Goal: Task Accomplishment & Management: Manage account settings

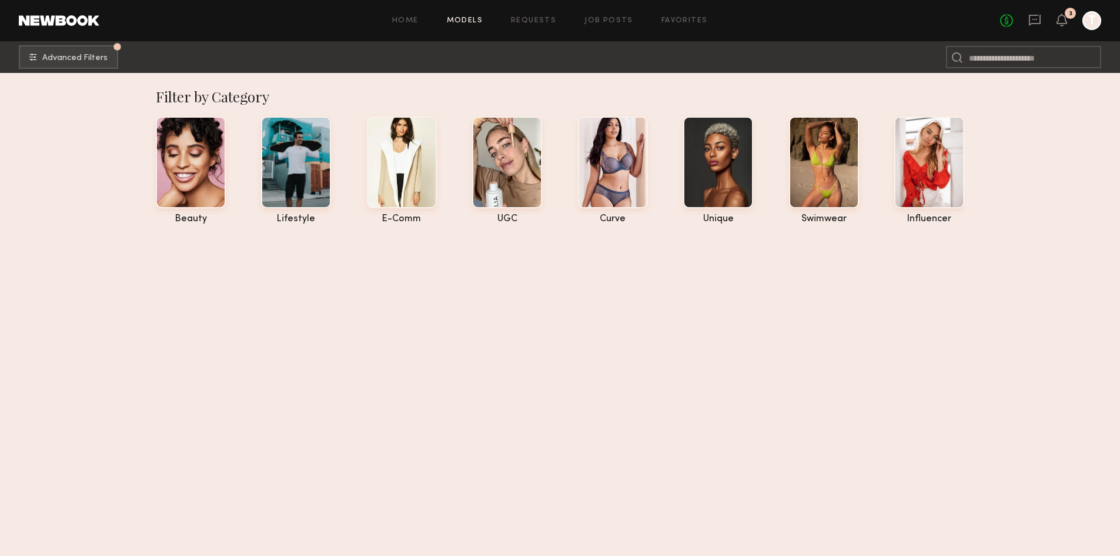
scroll to position [2298, 0]
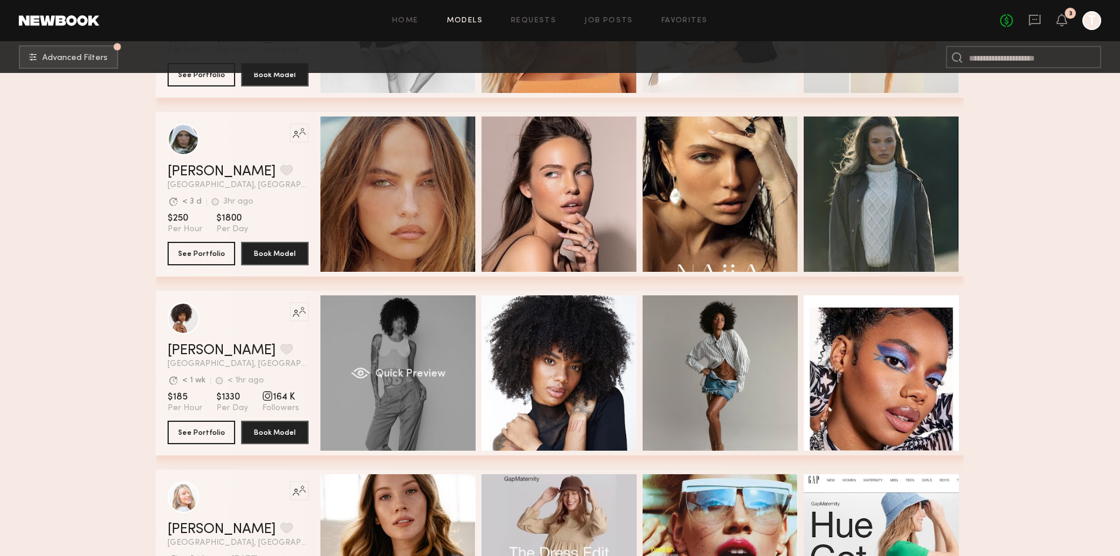
click at [391, 379] on span "Quick Preview" at bounding box center [410, 374] width 71 height 11
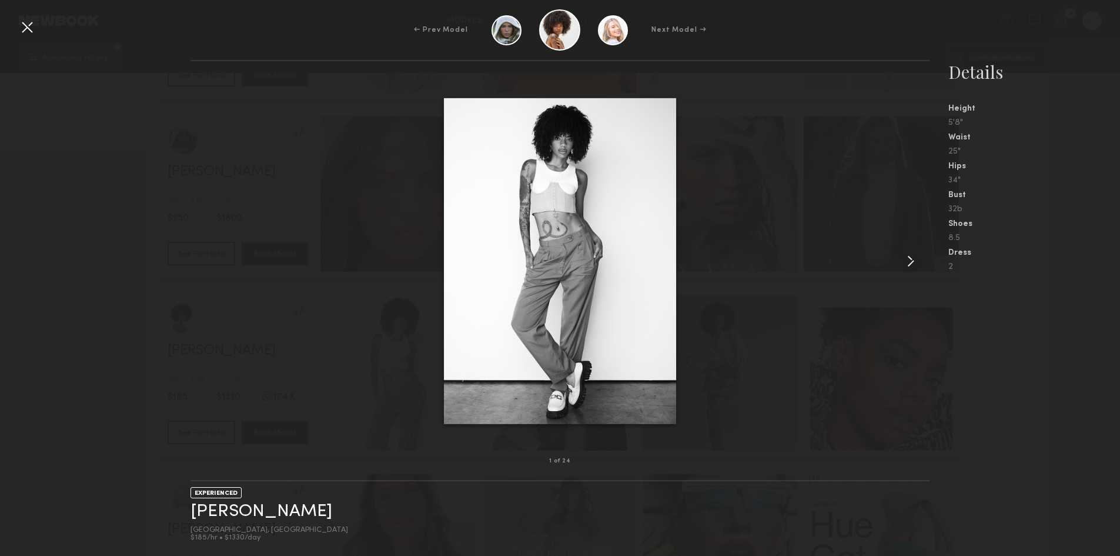
click at [916, 261] on common-icon at bounding box center [911, 261] width 19 height 19
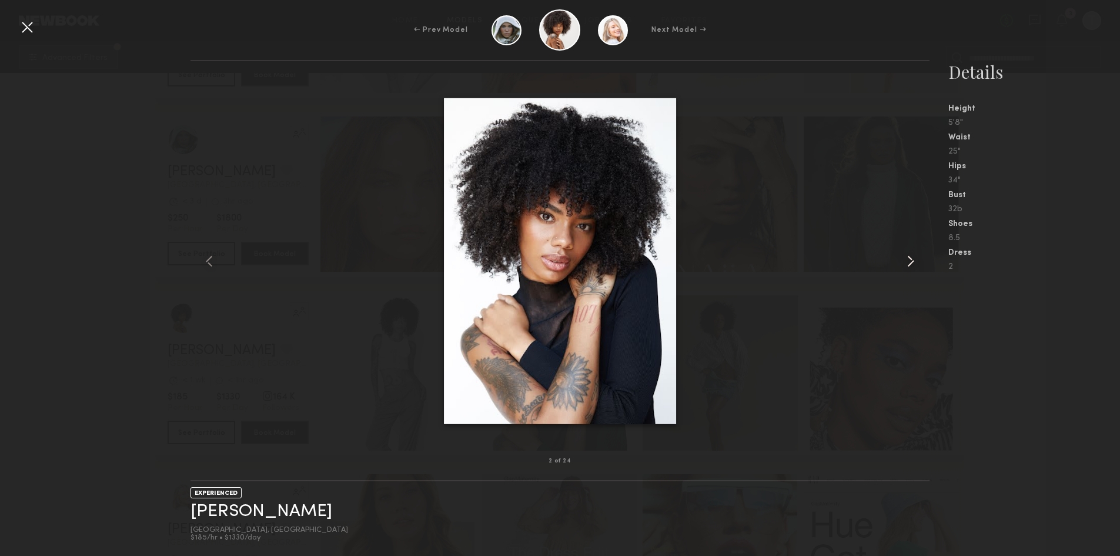
click at [915, 261] on common-icon at bounding box center [911, 261] width 19 height 19
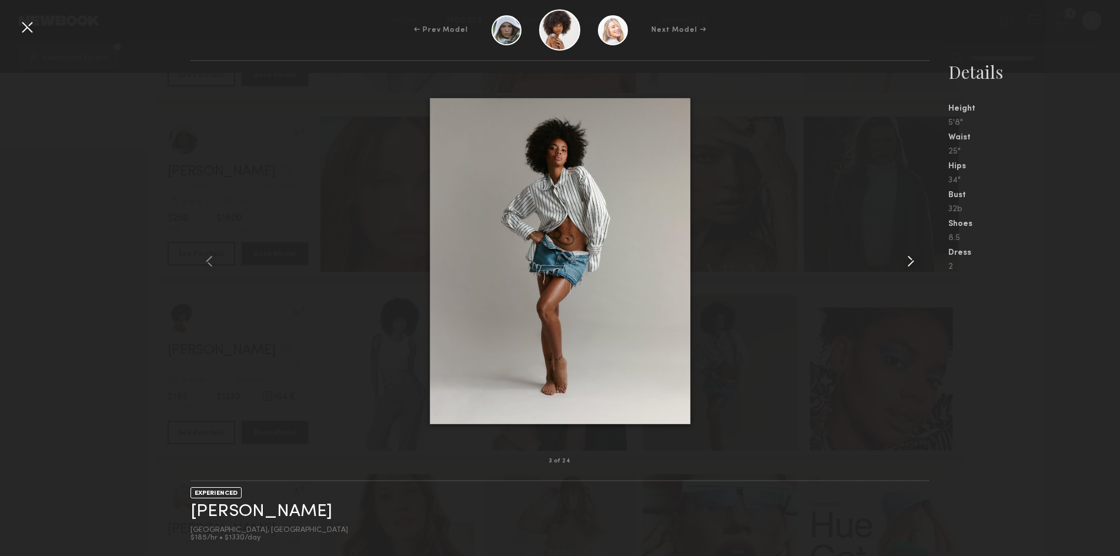
click at [915, 261] on common-icon at bounding box center [911, 261] width 19 height 19
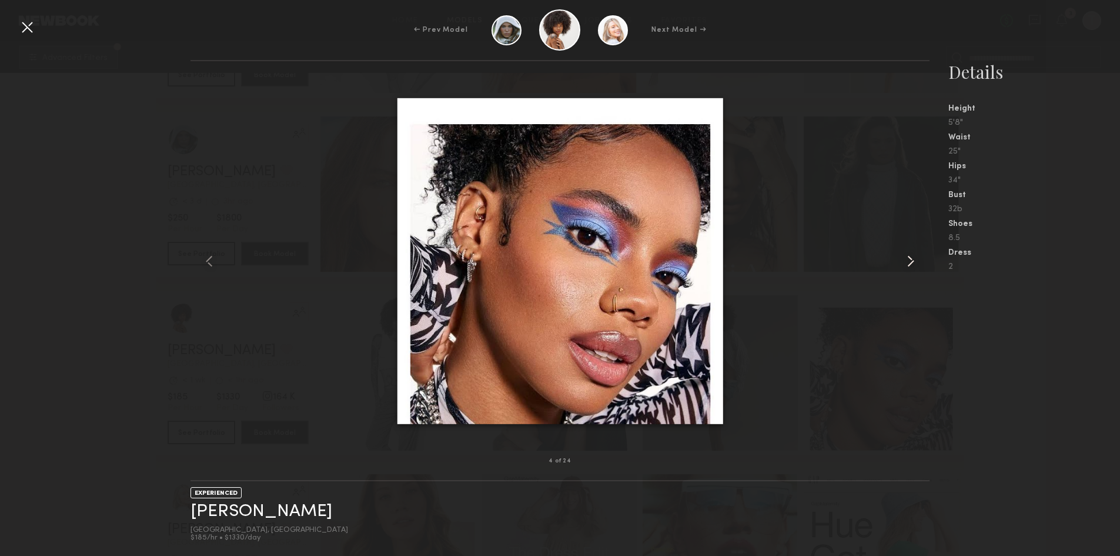
click at [915, 261] on common-icon at bounding box center [911, 261] width 19 height 19
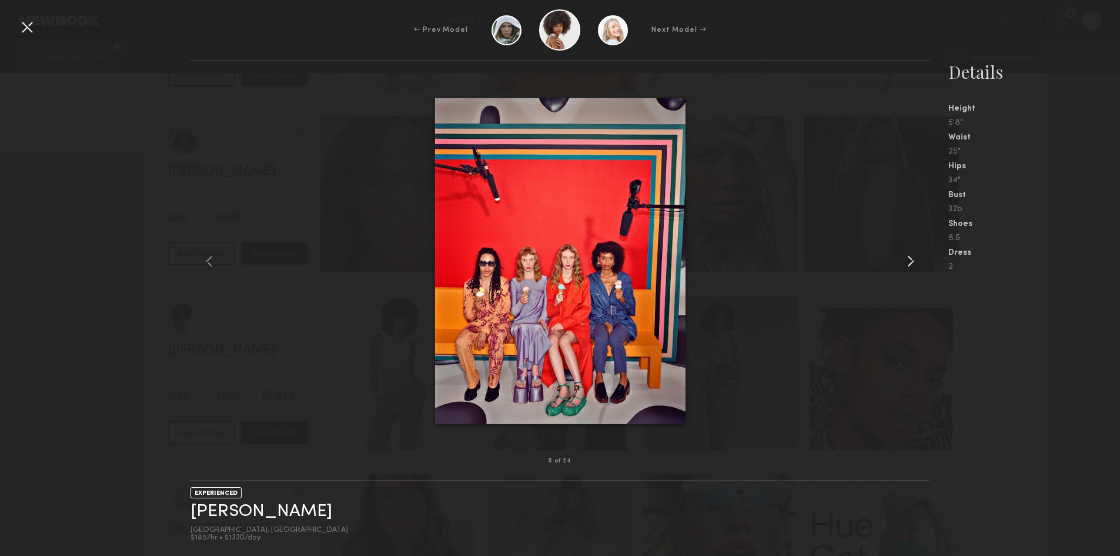
click at [916, 261] on common-icon at bounding box center [911, 261] width 19 height 19
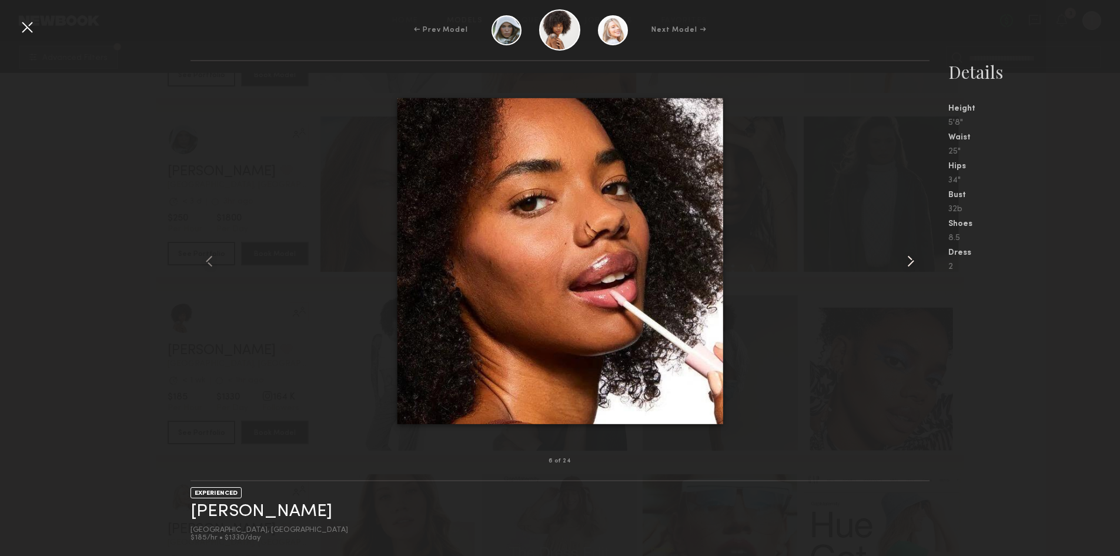
click at [916, 261] on common-icon at bounding box center [911, 261] width 19 height 19
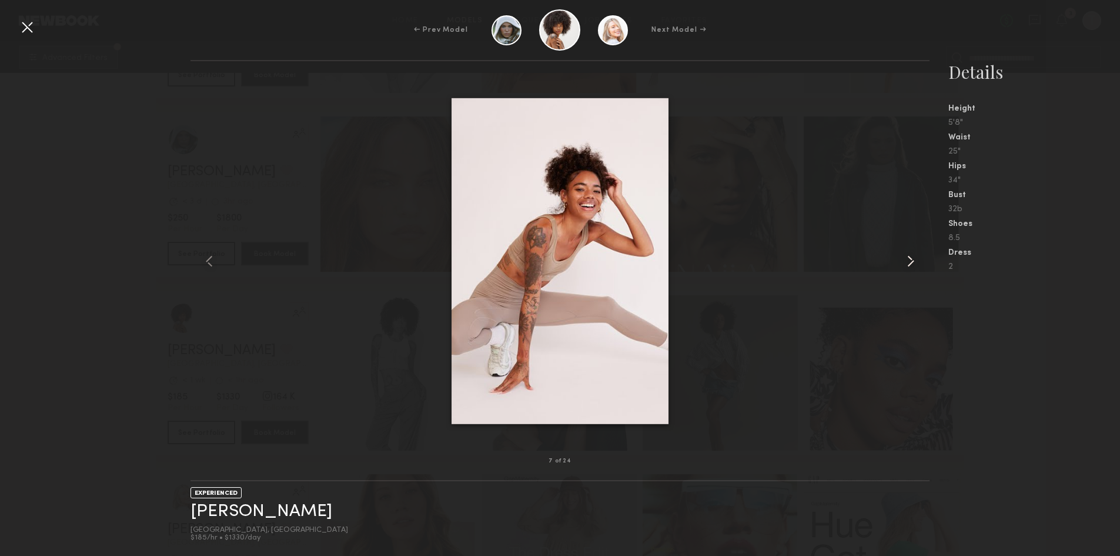
click at [916, 261] on common-icon at bounding box center [911, 261] width 19 height 19
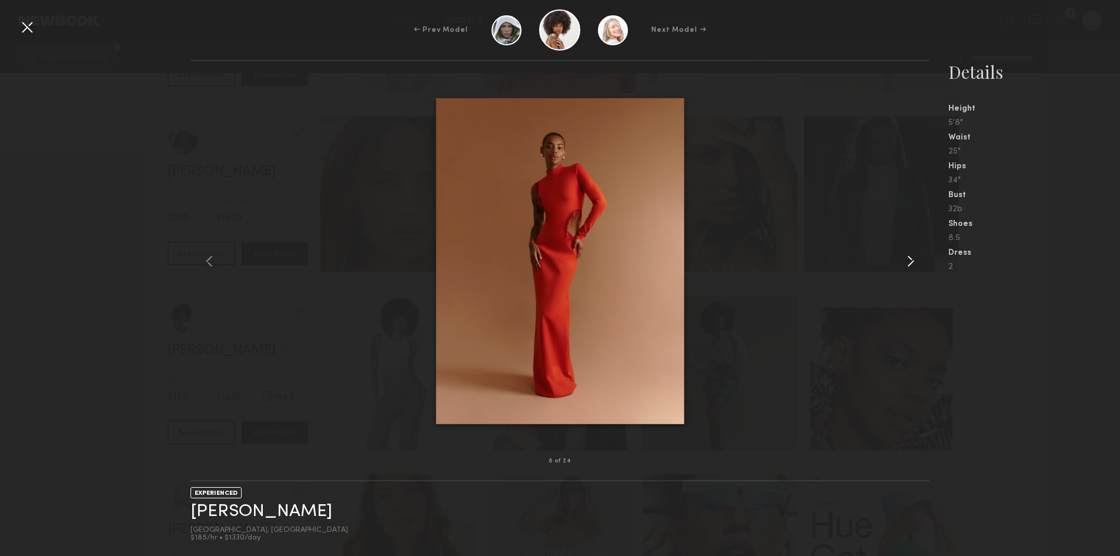
click at [916, 261] on common-icon at bounding box center [911, 261] width 19 height 19
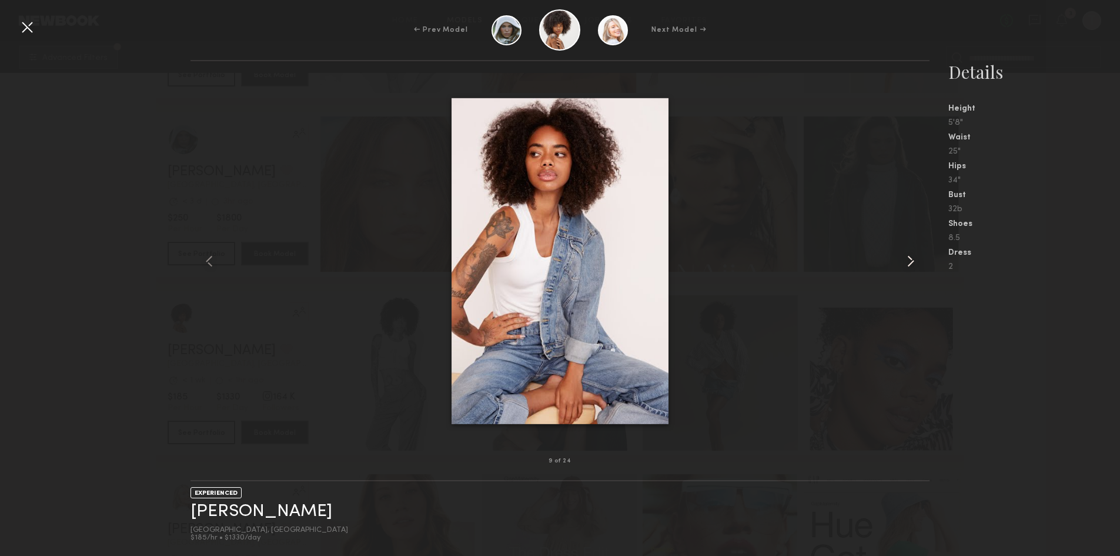
click at [917, 261] on common-icon at bounding box center [911, 261] width 19 height 19
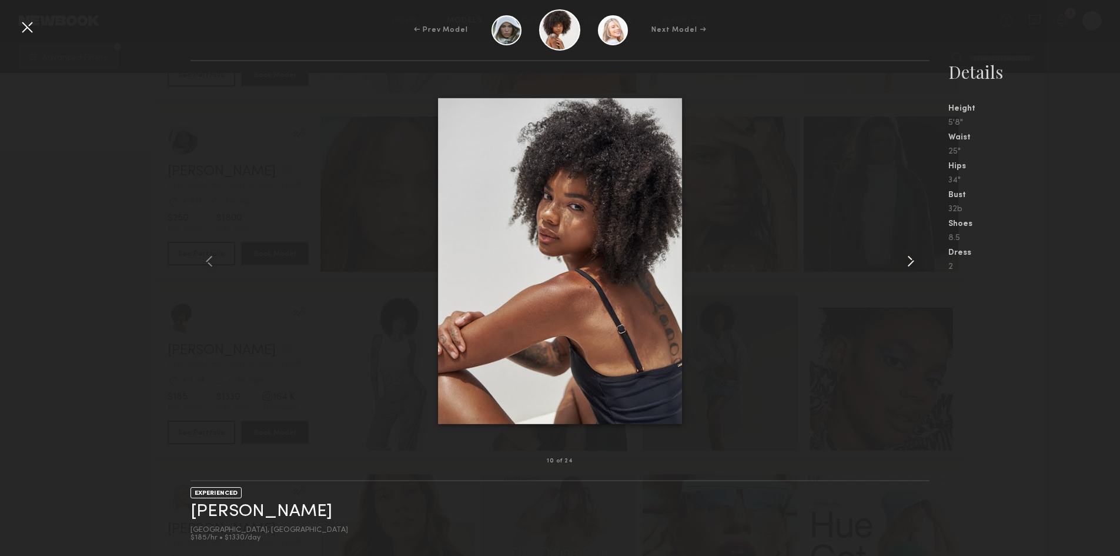
click at [917, 261] on common-icon at bounding box center [911, 261] width 19 height 19
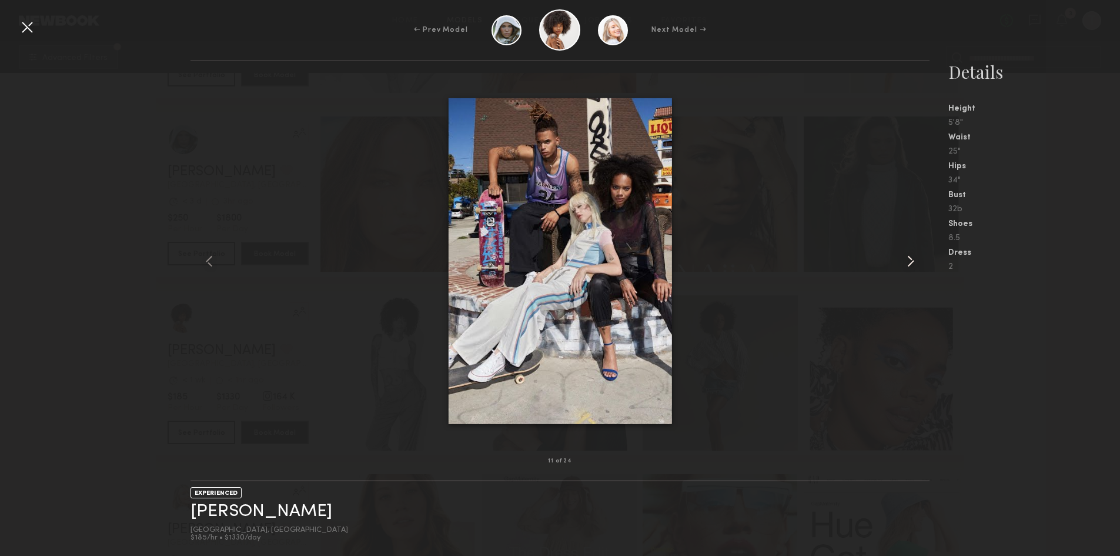
click at [917, 261] on common-icon at bounding box center [911, 261] width 19 height 19
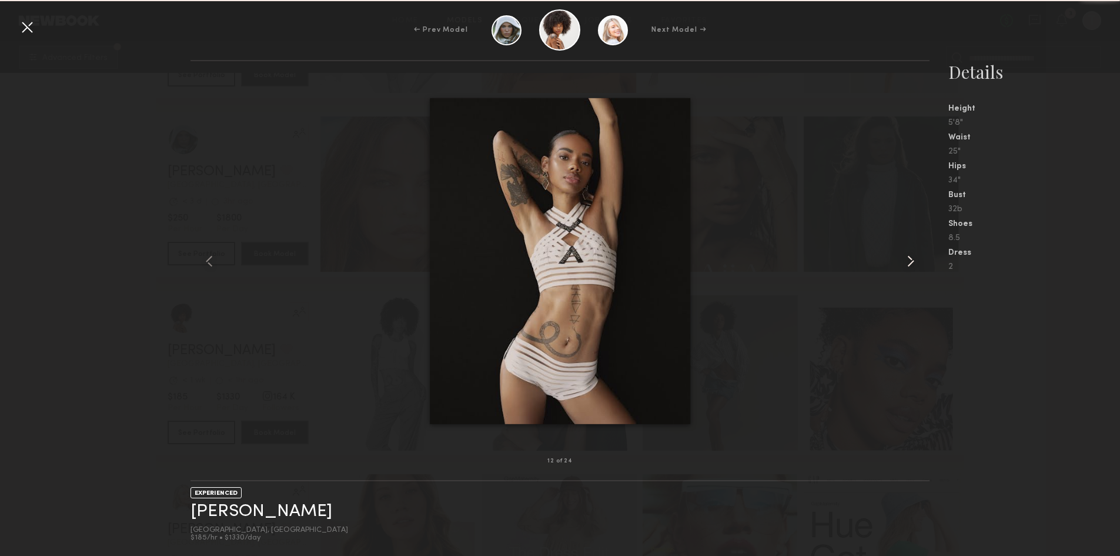
click at [918, 261] on common-icon at bounding box center [911, 261] width 19 height 19
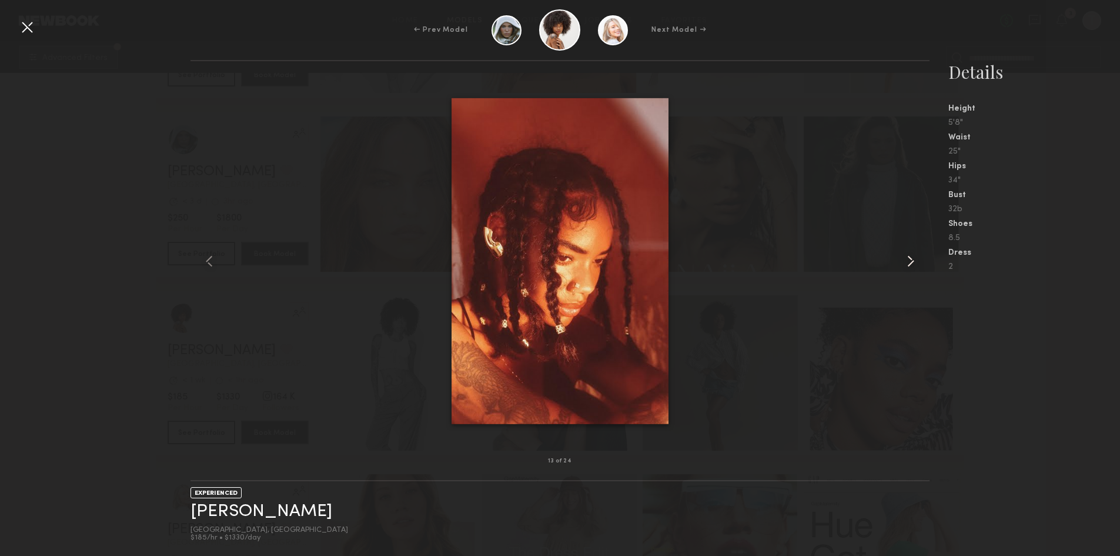
click at [918, 261] on common-icon at bounding box center [911, 261] width 19 height 19
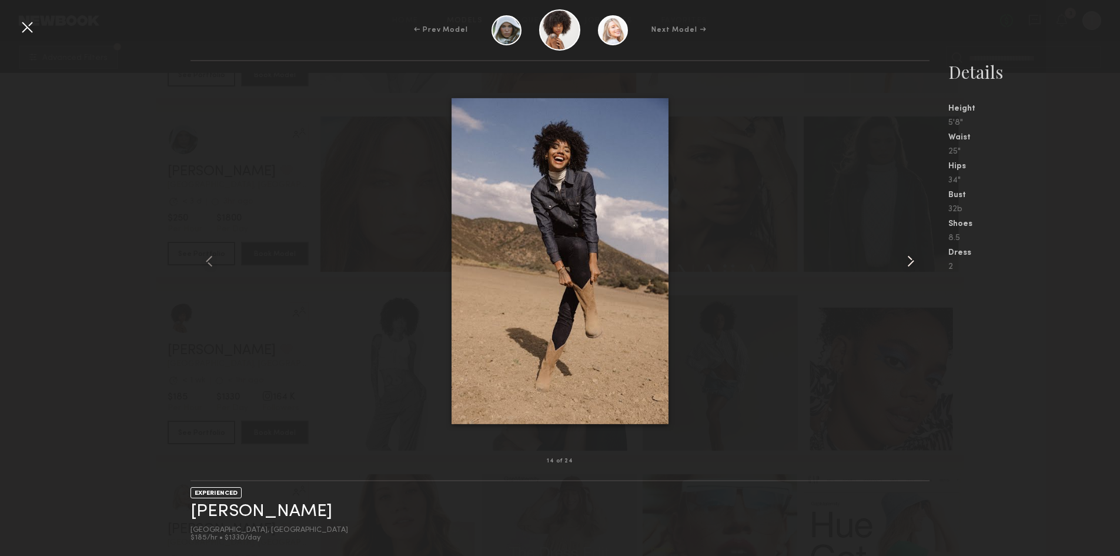
click at [919, 261] on common-icon at bounding box center [911, 261] width 19 height 19
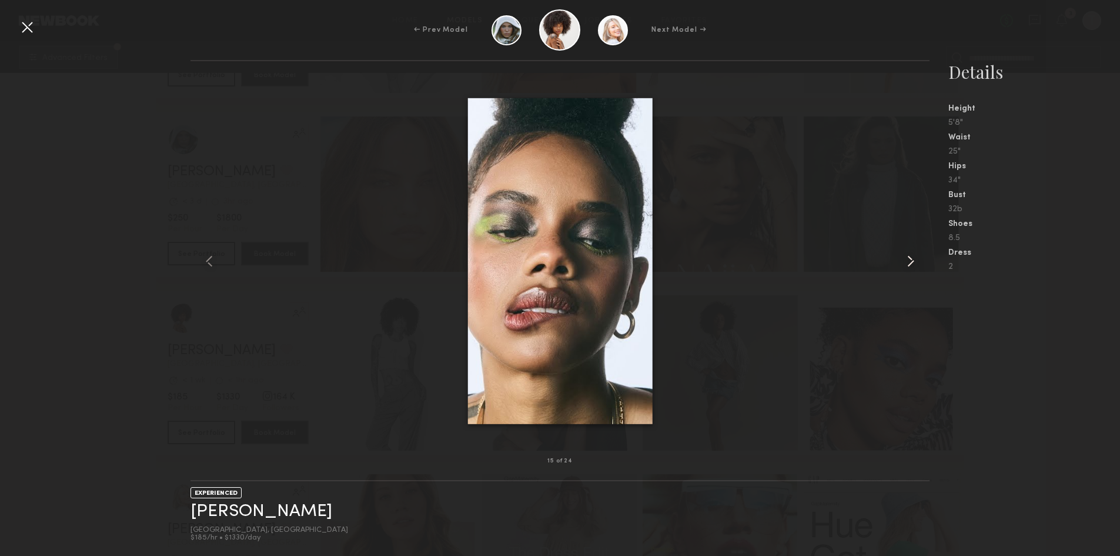
click at [919, 261] on common-icon at bounding box center [911, 261] width 19 height 19
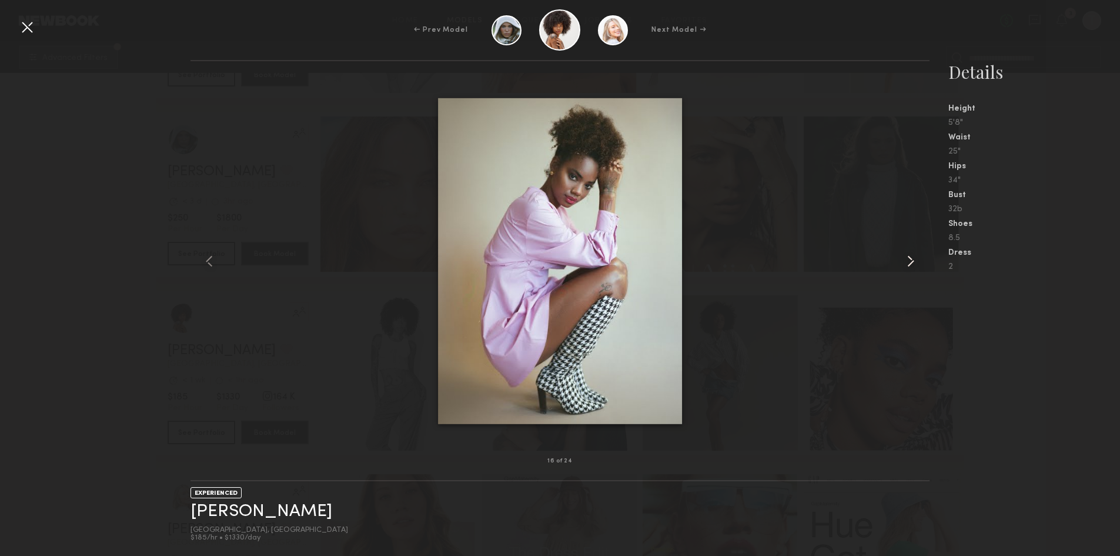
click at [919, 261] on common-icon at bounding box center [911, 261] width 19 height 19
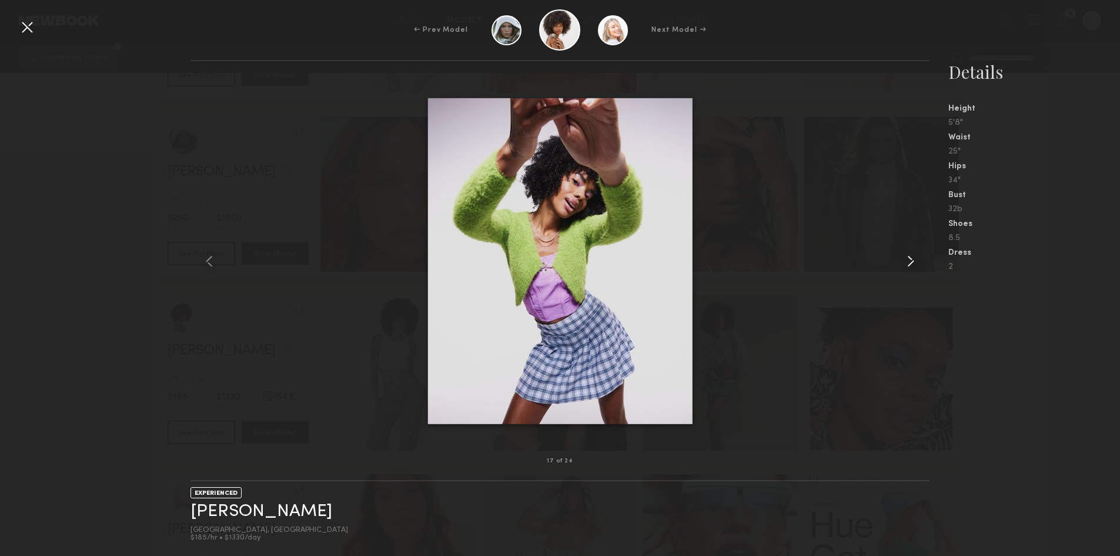
click at [920, 261] on common-icon at bounding box center [911, 261] width 19 height 19
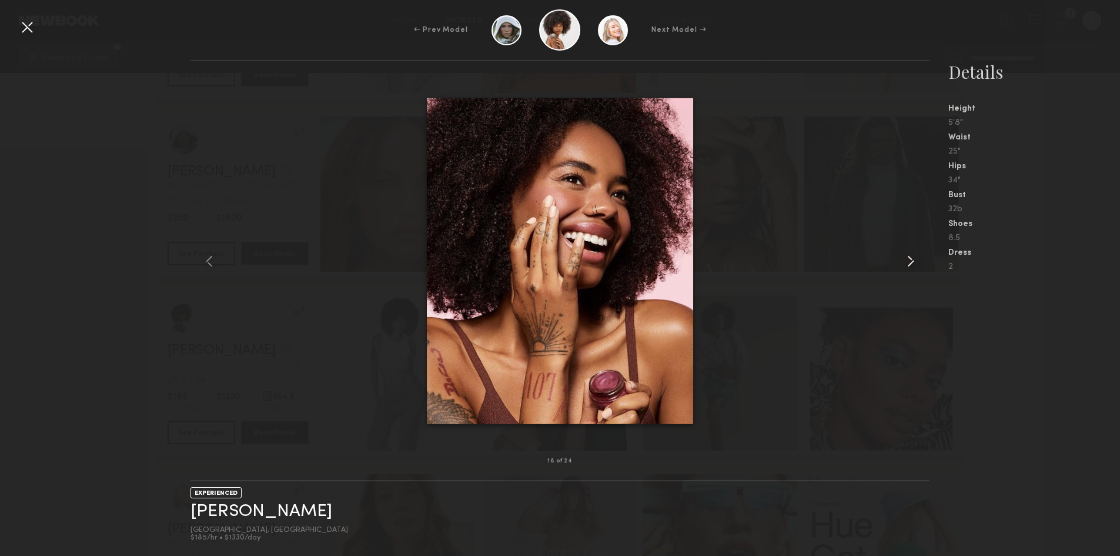
click at [920, 261] on common-icon at bounding box center [911, 261] width 19 height 19
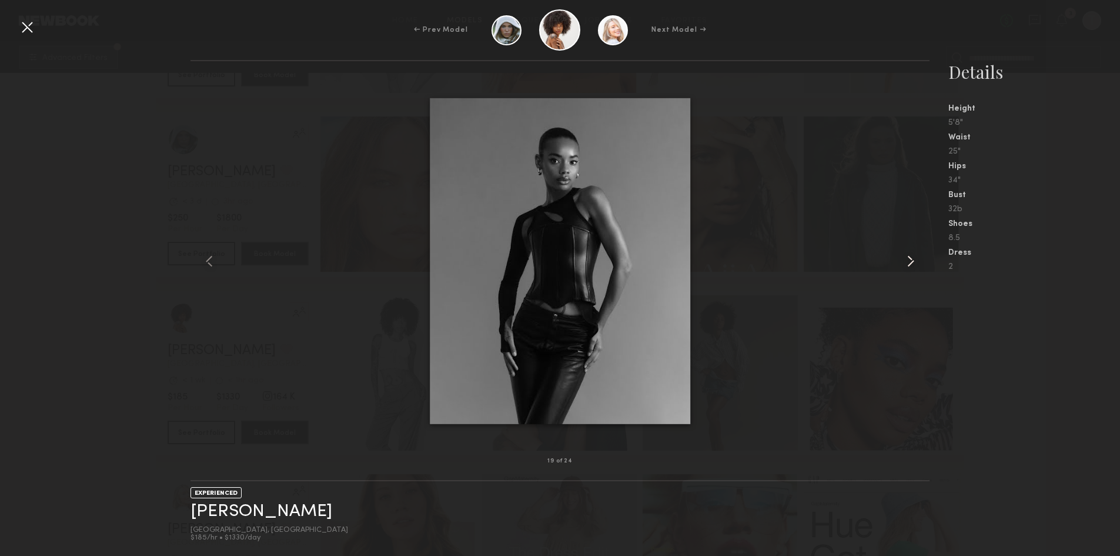
click at [920, 261] on common-icon at bounding box center [911, 261] width 19 height 19
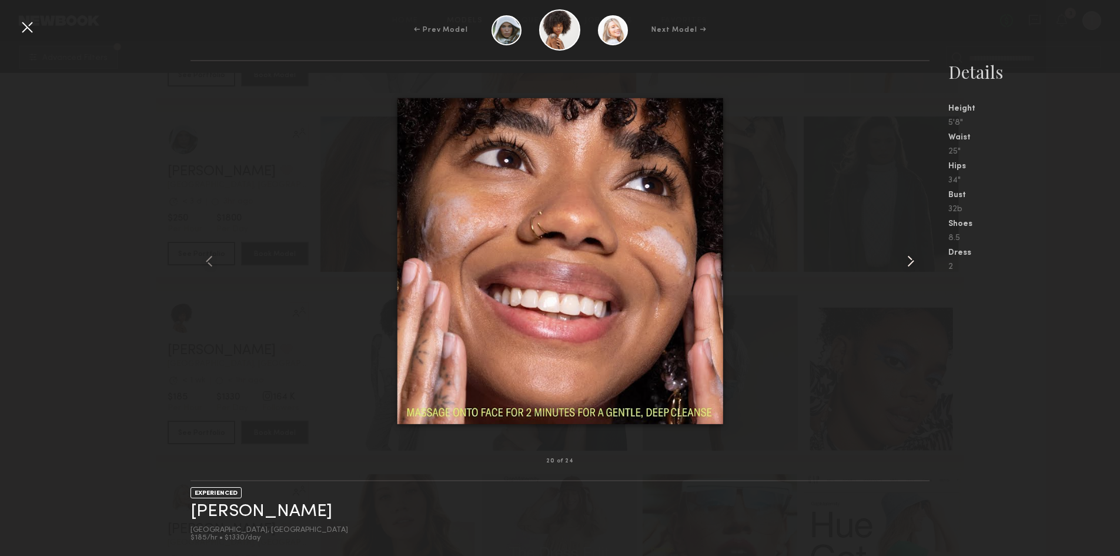
click at [920, 261] on common-icon at bounding box center [911, 261] width 19 height 19
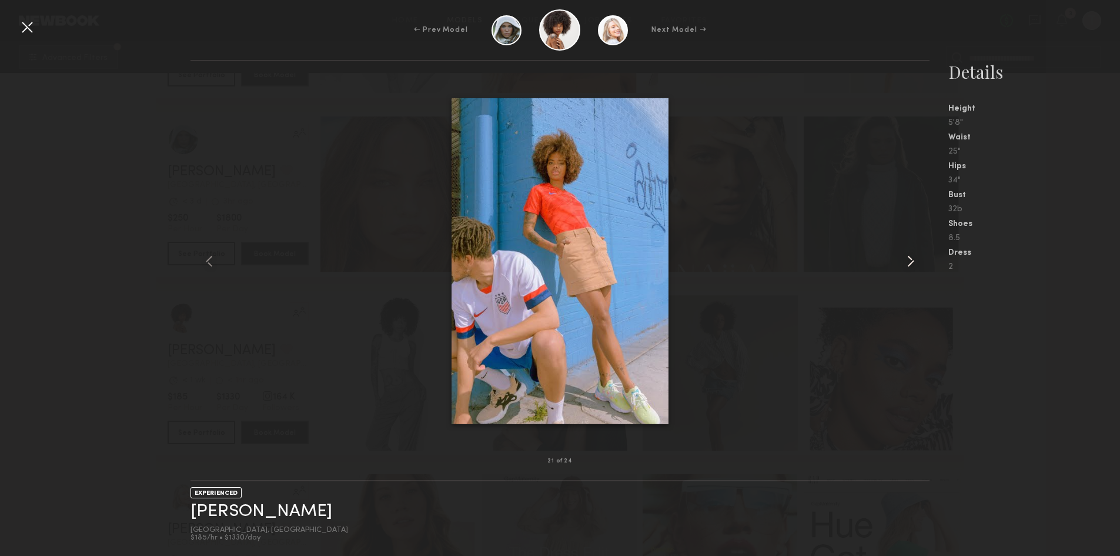
click at [921, 261] on div at bounding box center [914, 261] width 29 height 362
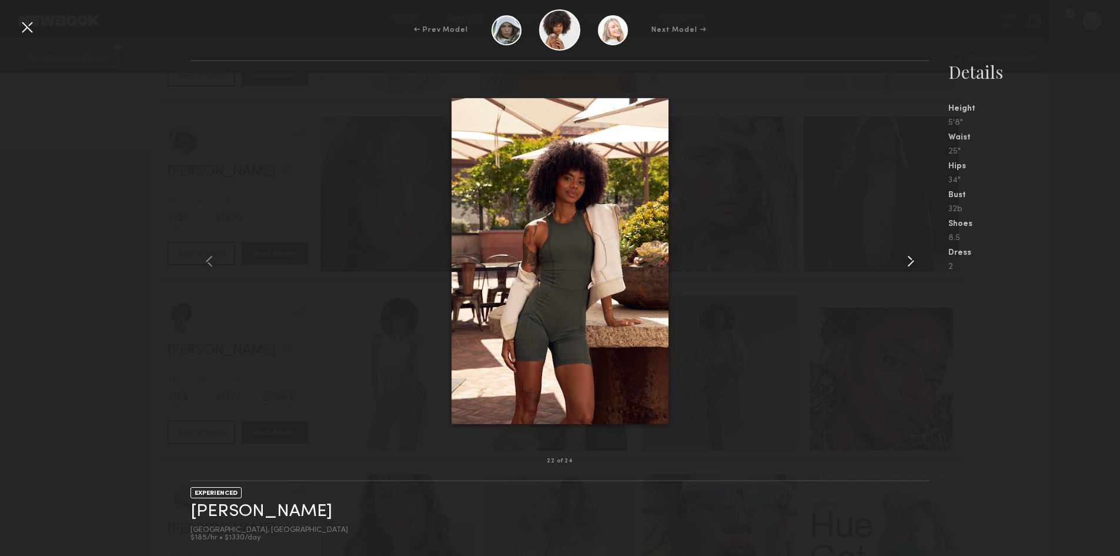
click at [921, 261] on div at bounding box center [914, 261] width 29 height 362
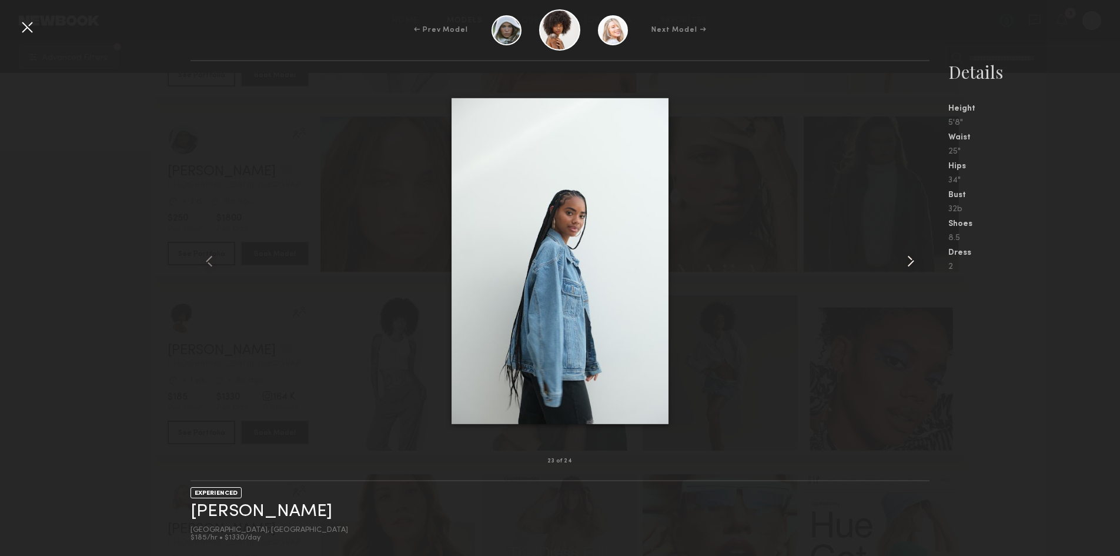
click at [922, 261] on div at bounding box center [914, 261] width 29 height 362
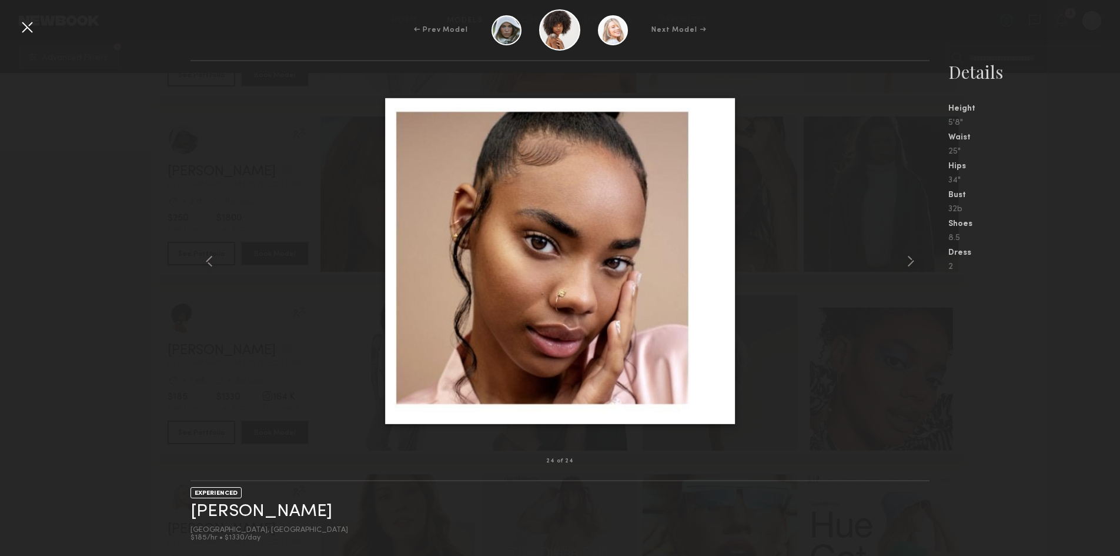
drag, startPoint x: 32, startPoint y: 26, endPoint x: 163, endPoint y: 7, distance: 132.6
click at [34, 26] on div at bounding box center [27, 27] width 19 height 19
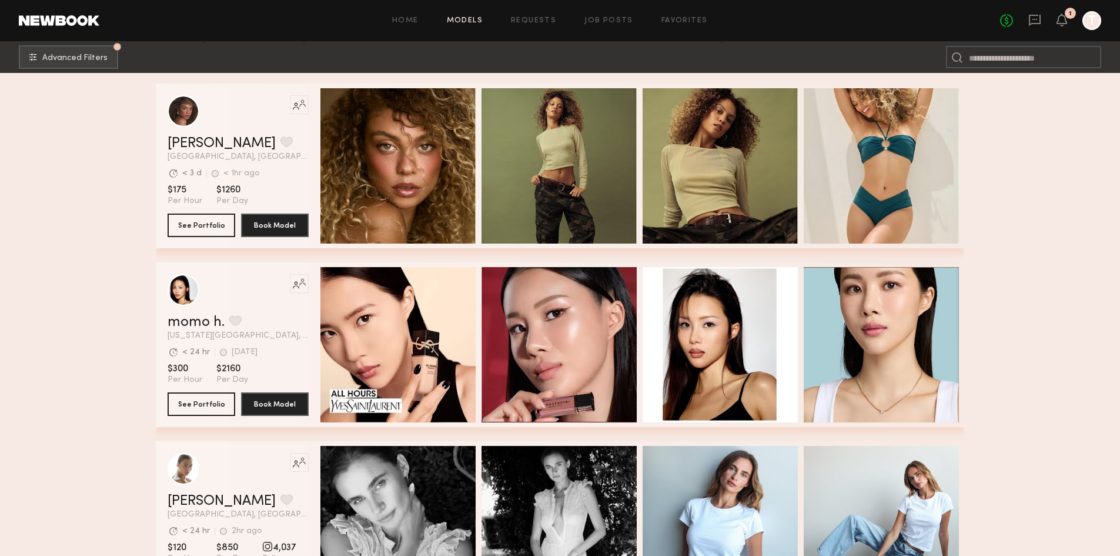
scroll to position [0, 0]
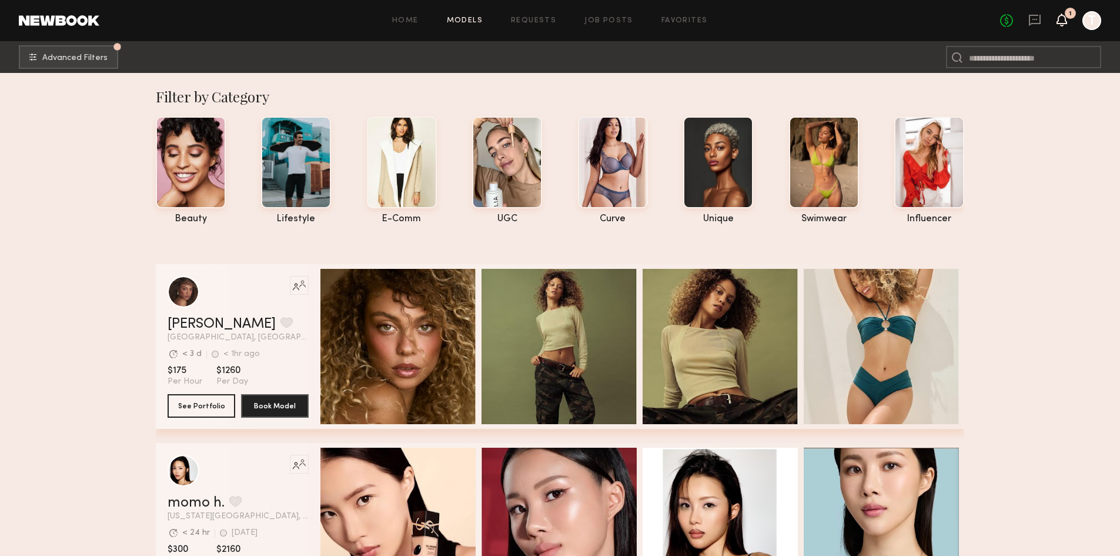
click at [1065, 19] on icon at bounding box center [1061, 19] width 9 height 8
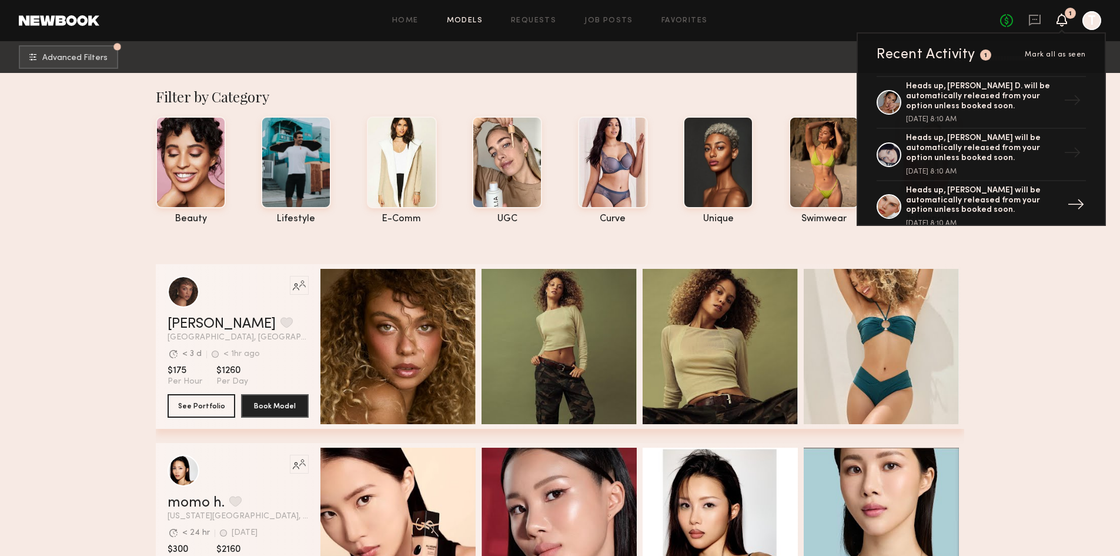
click at [975, 204] on div "Heads up, Kirra W. will be automatically released from your option unless booke…" at bounding box center [982, 200] width 153 height 29
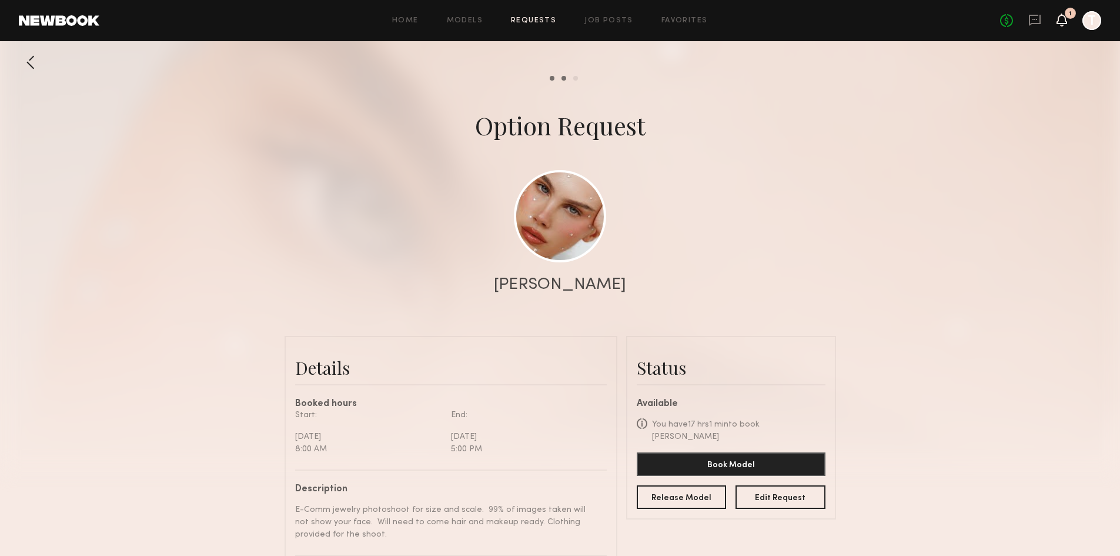
click at [1063, 21] on icon at bounding box center [1061, 19] width 9 height 8
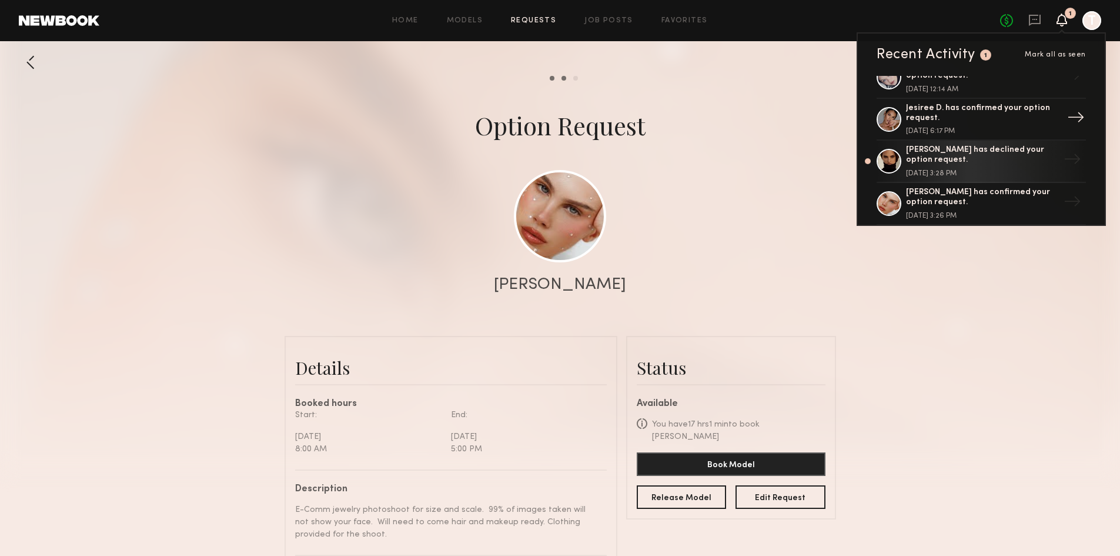
scroll to position [235, 0]
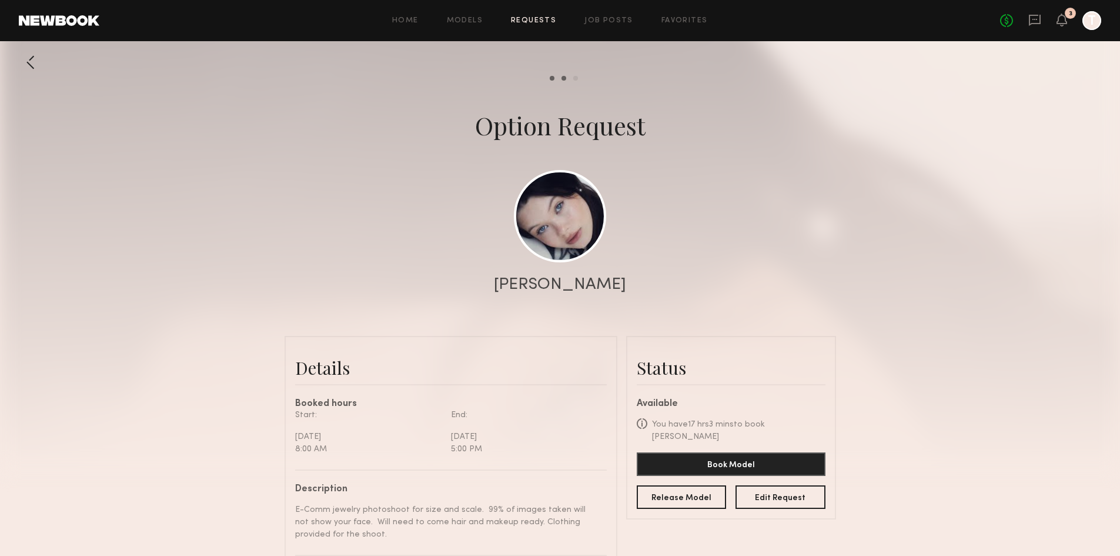
scroll to position [478, 0]
click at [1061, 19] on icon at bounding box center [1061, 19] width 9 height 8
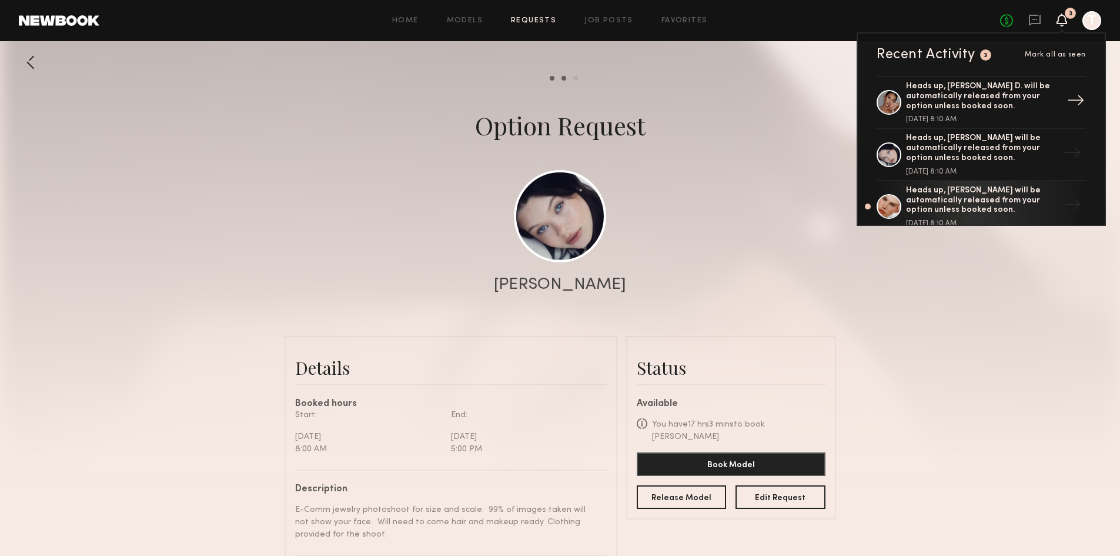
click at [997, 106] on div "Heads up, Jesiree D. will be automatically released from your option unless boo…" at bounding box center [982, 96] width 153 height 29
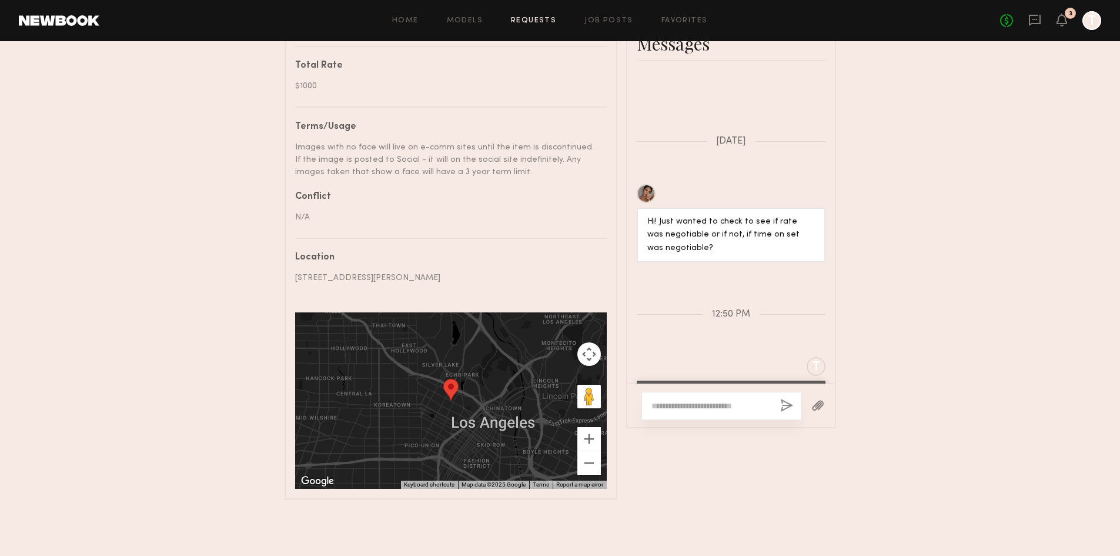
scroll to position [679, 0]
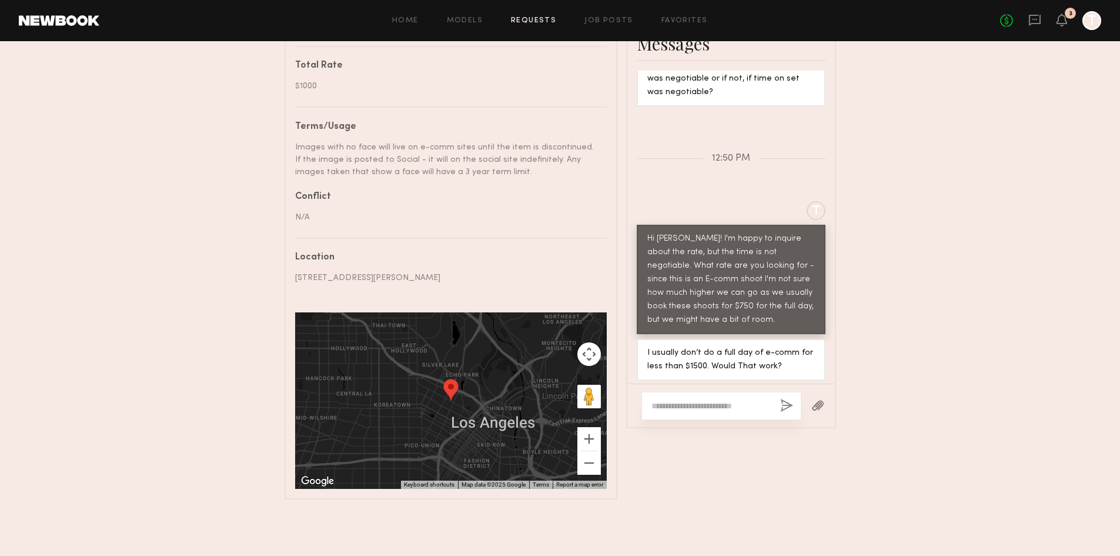
click at [700, 400] on textarea at bounding box center [711, 406] width 119 height 12
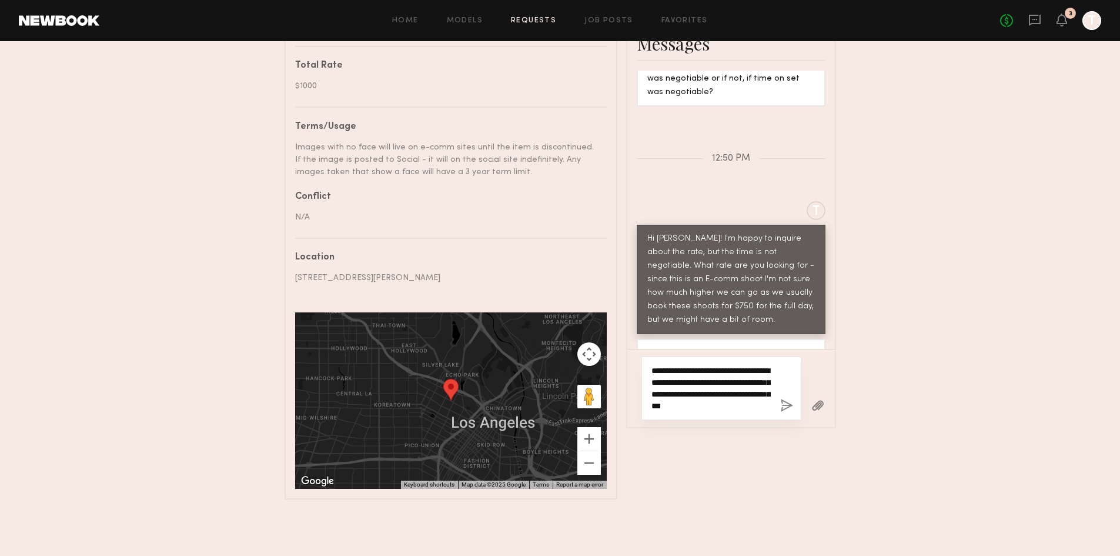
type textarea "**********"
click at [787, 399] on button "button" at bounding box center [786, 406] width 13 height 15
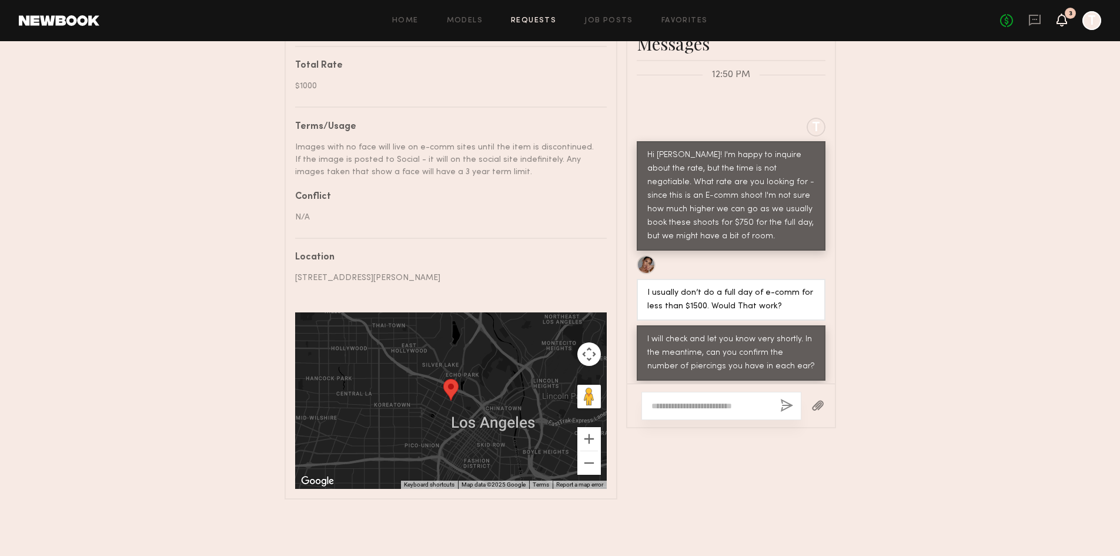
click at [1062, 22] on icon at bounding box center [1061, 19] width 9 height 8
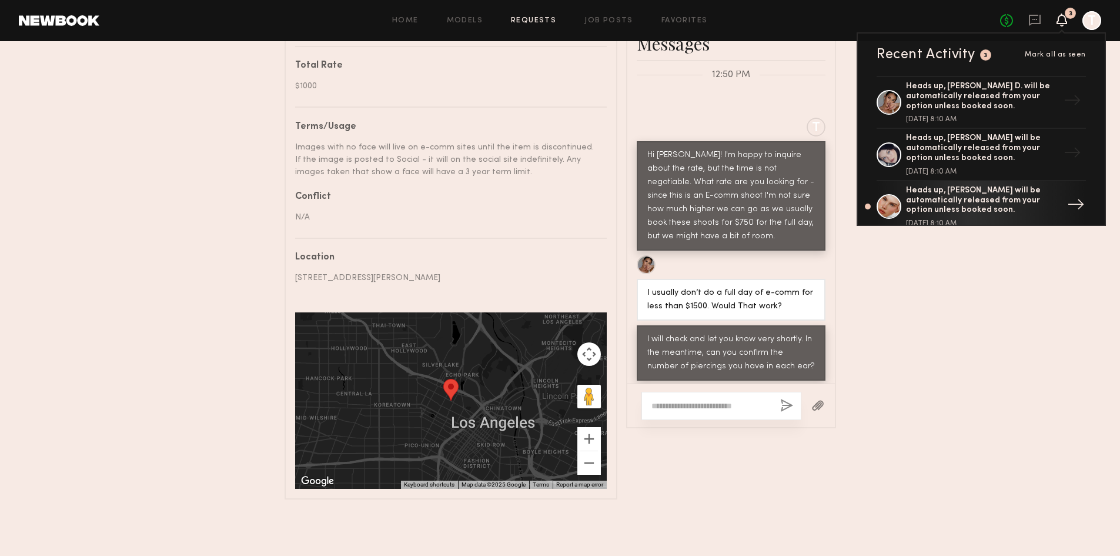
click at [966, 201] on div "Heads up, Kirra W. will be automatically released from your option unless booke…" at bounding box center [982, 200] width 153 height 29
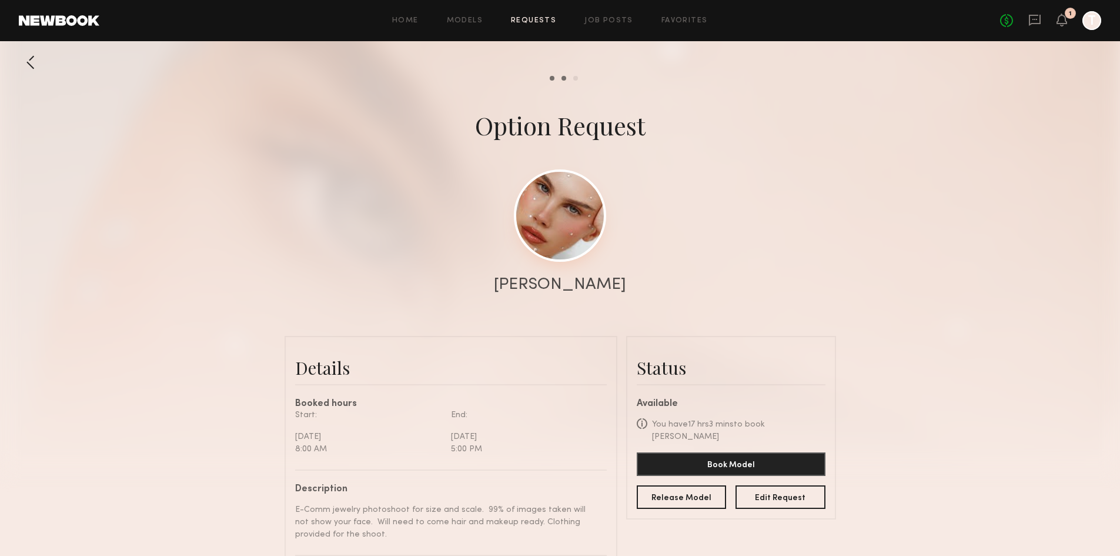
click at [570, 224] on link at bounding box center [560, 215] width 92 height 92
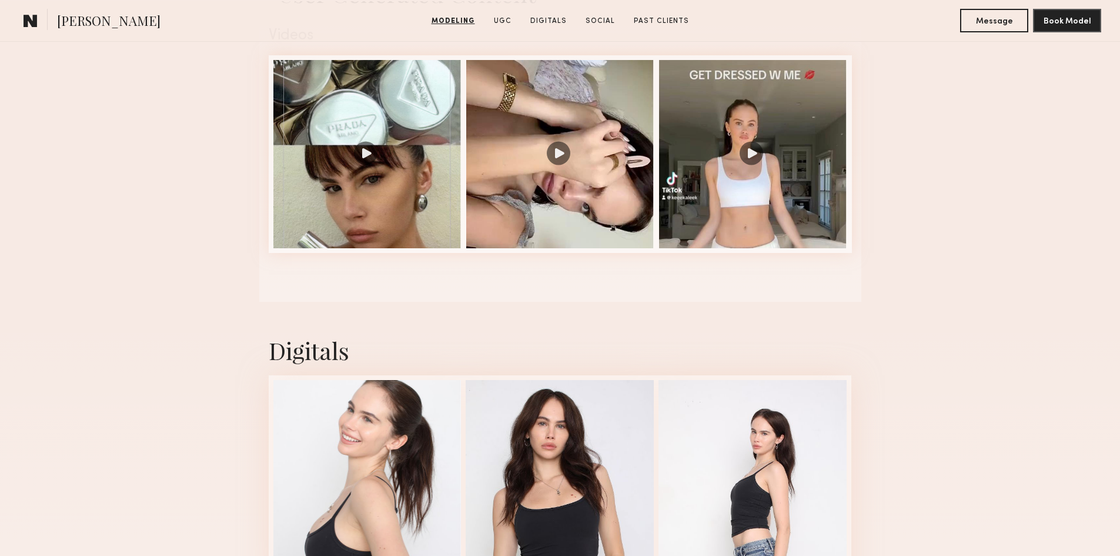
scroll to position [1235, 0]
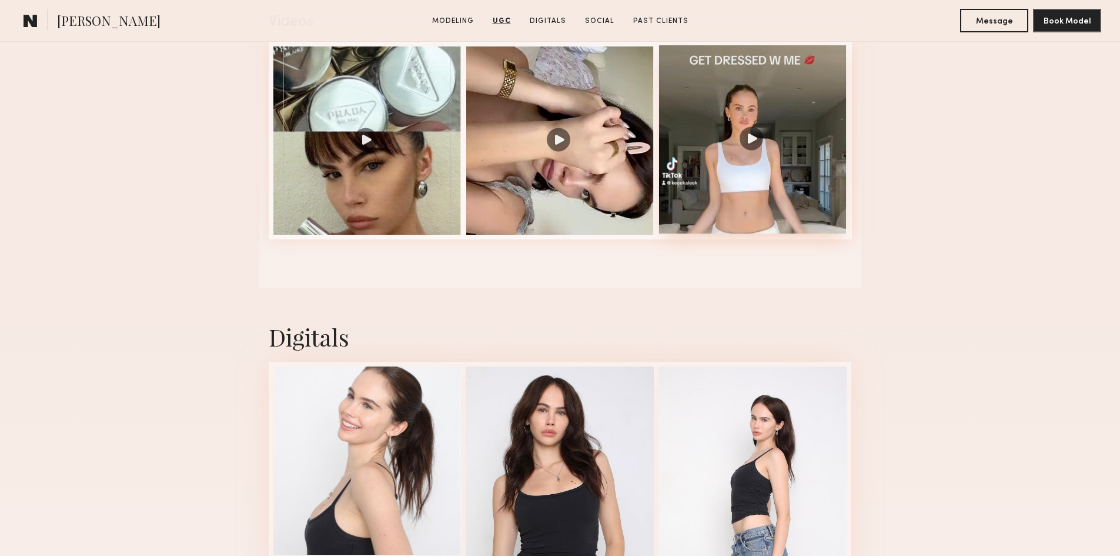
click at [752, 144] on div at bounding box center [753, 139] width 188 height 188
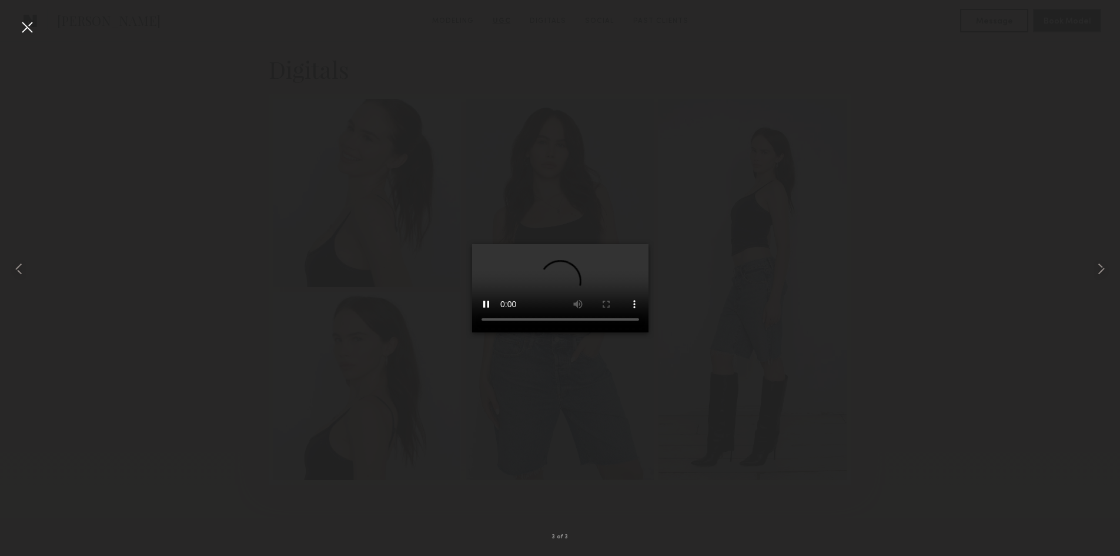
scroll to position [1529, 0]
click at [1099, 274] on common-icon at bounding box center [1101, 268] width 19 height 19
click at [1100, 274] on common-icon at bounding box center [1101, 268] width 19 height 19
click at [25, 265] on common-icon at bounding box center [18, 268] width 19 height 19
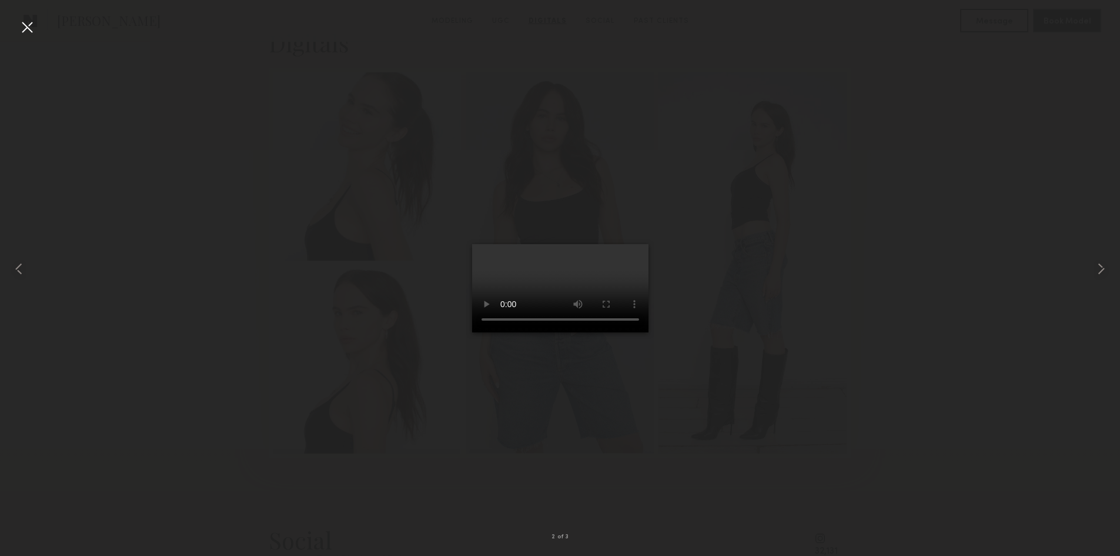
click at [31, 24] on div at bounding box center [27, 27] width 19 height 19
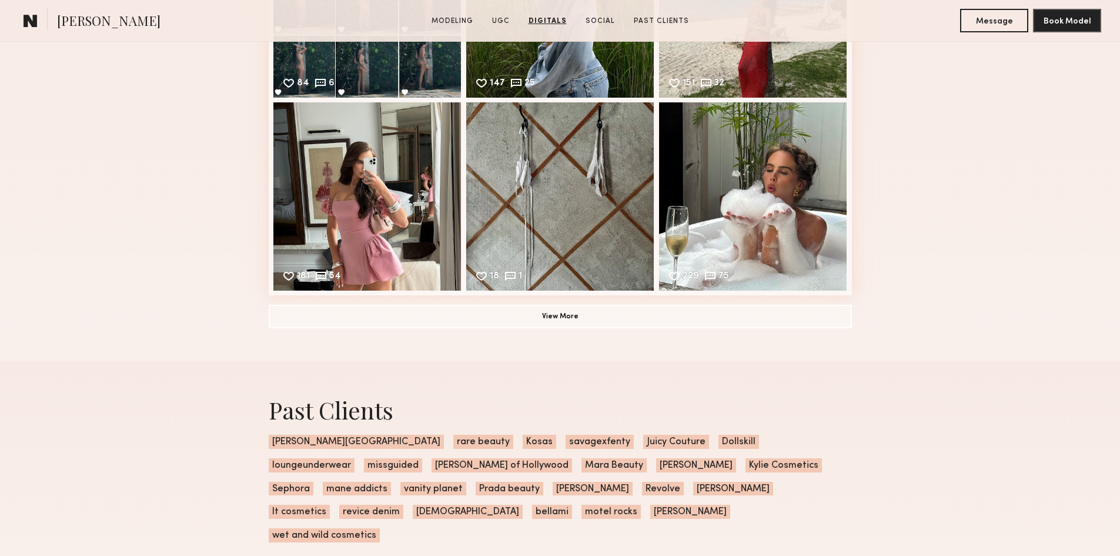
scroll to position [2235, 0]
